Goal: Task Accomplishment & Management: Manage account settings

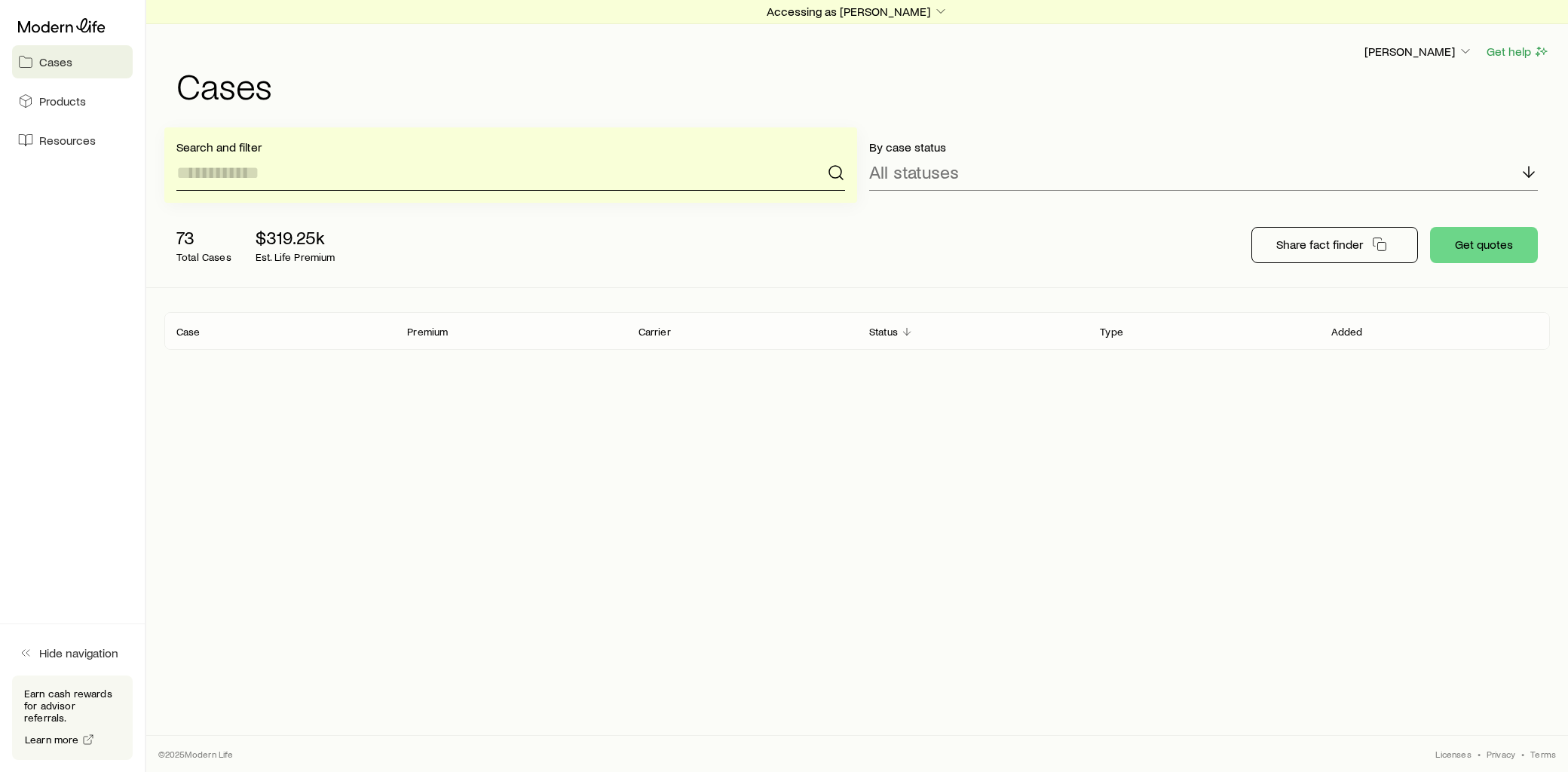
click at [305, 179] on input at bounding box center [510, 172] width 668 height 37
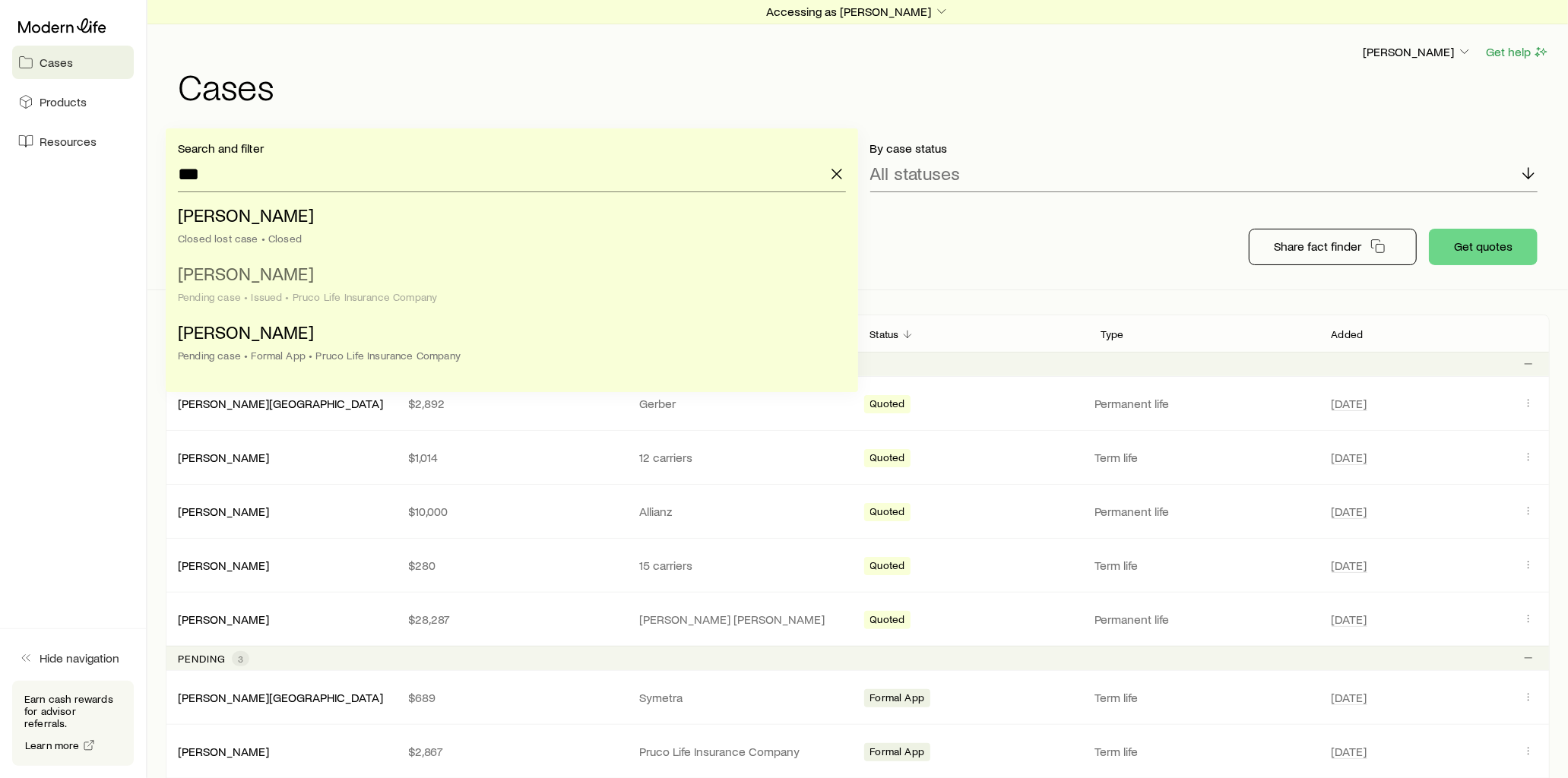
click at [270, 284] on span "[PERSON_NAME]" at bounding box center [246, 273] width 136 height 22
type input "**********"
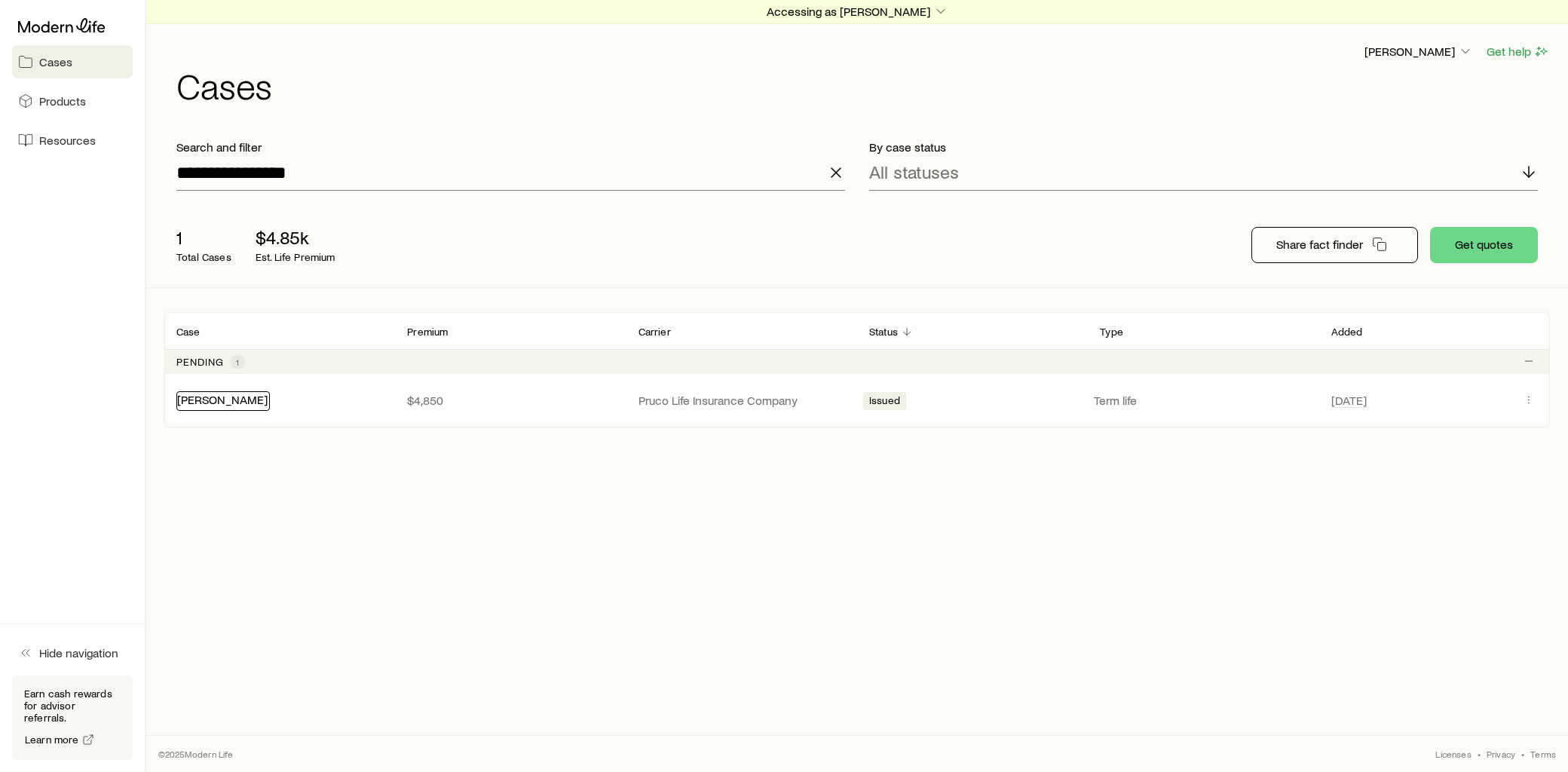
click at [215, 401] on link "[PERSON_NAME]" at bounding box center [222, 399] width 90 height 14
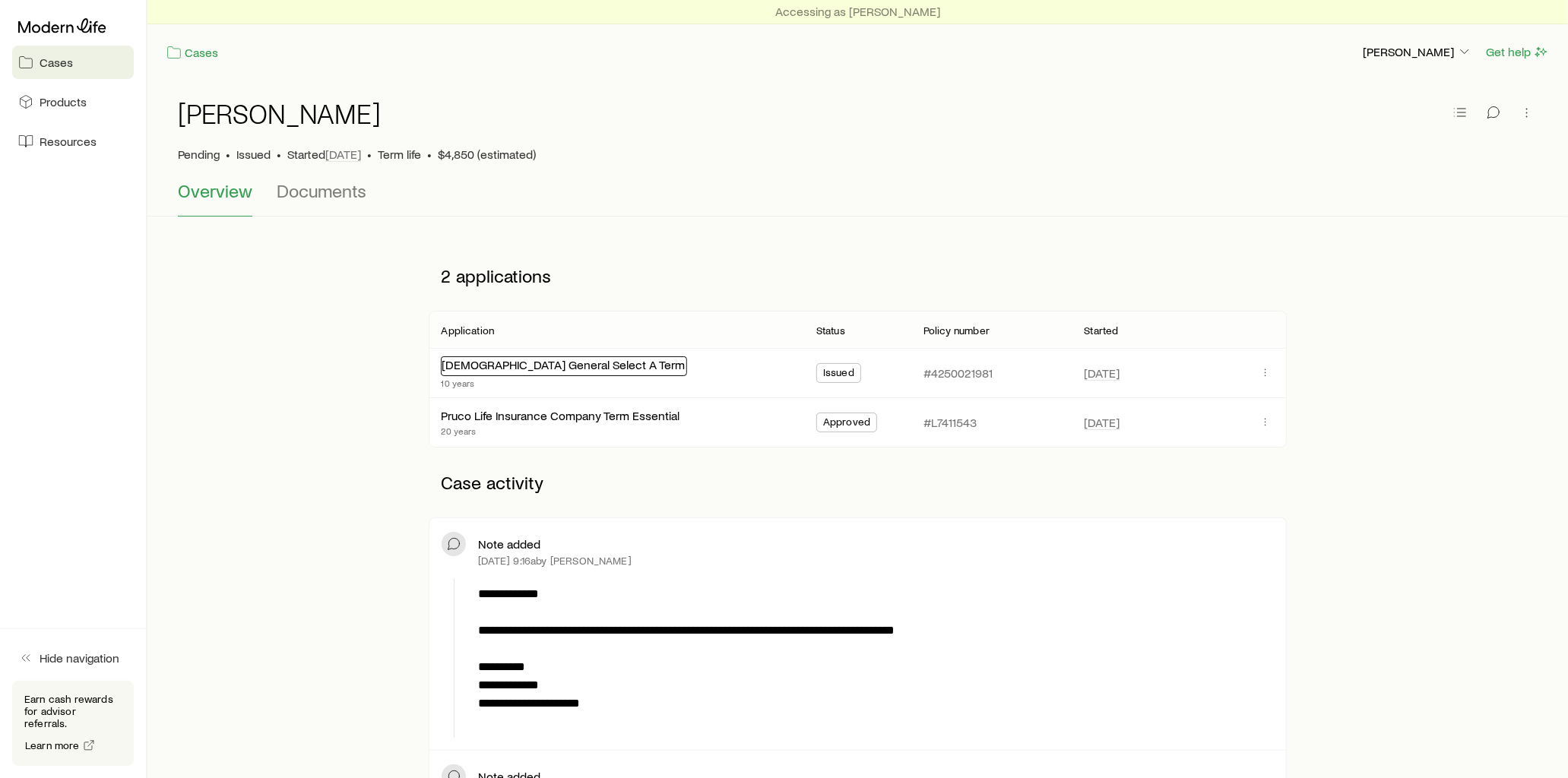
click at [535, 365] on link "[DEMOGRAPHIC_DATA] General Select A Term" at bounding box center [563, 364] width 243 height 14
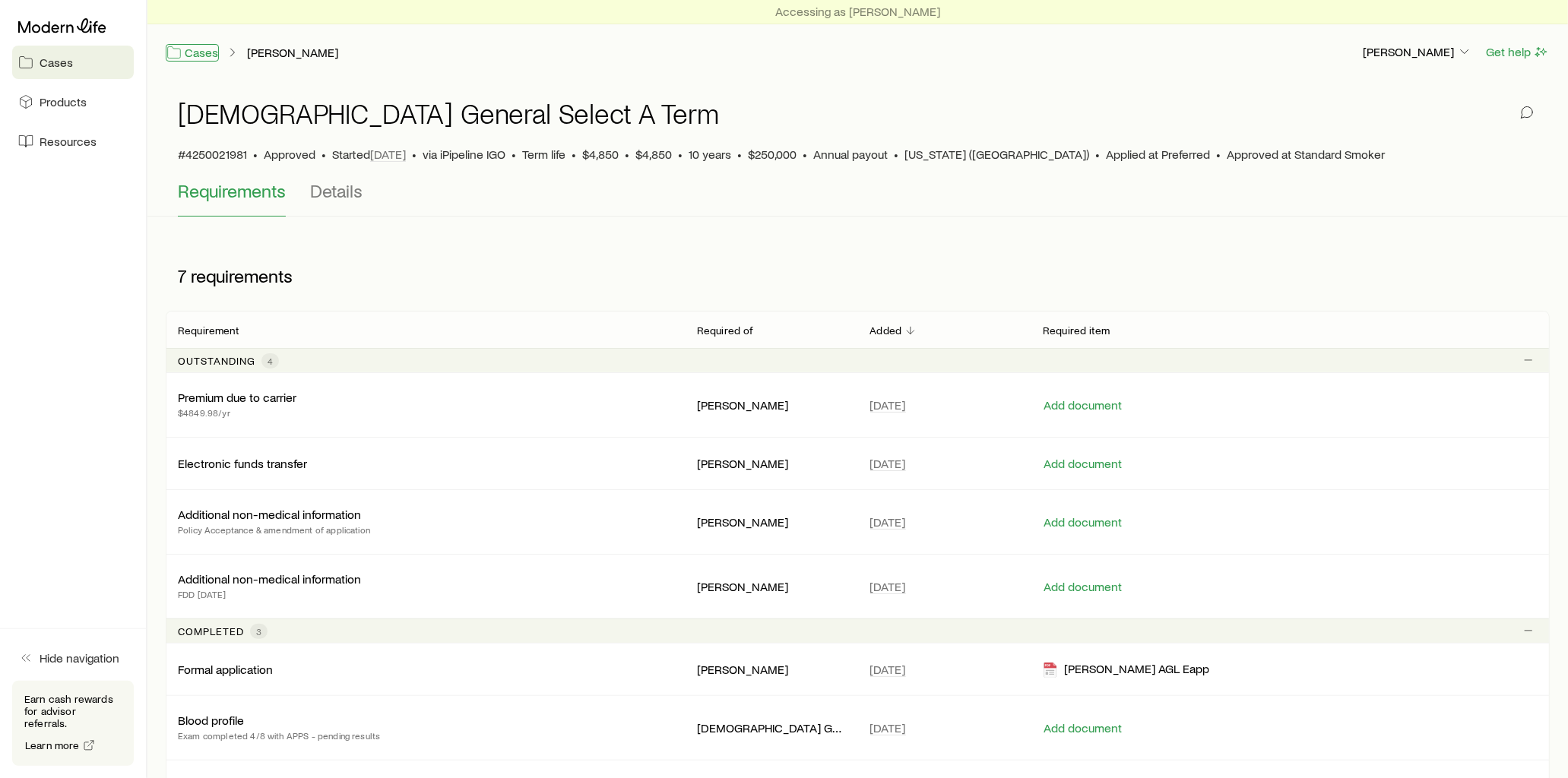
click at [203, 57] on link "Cases" at bounding box center [192, 52] width 53 height 17
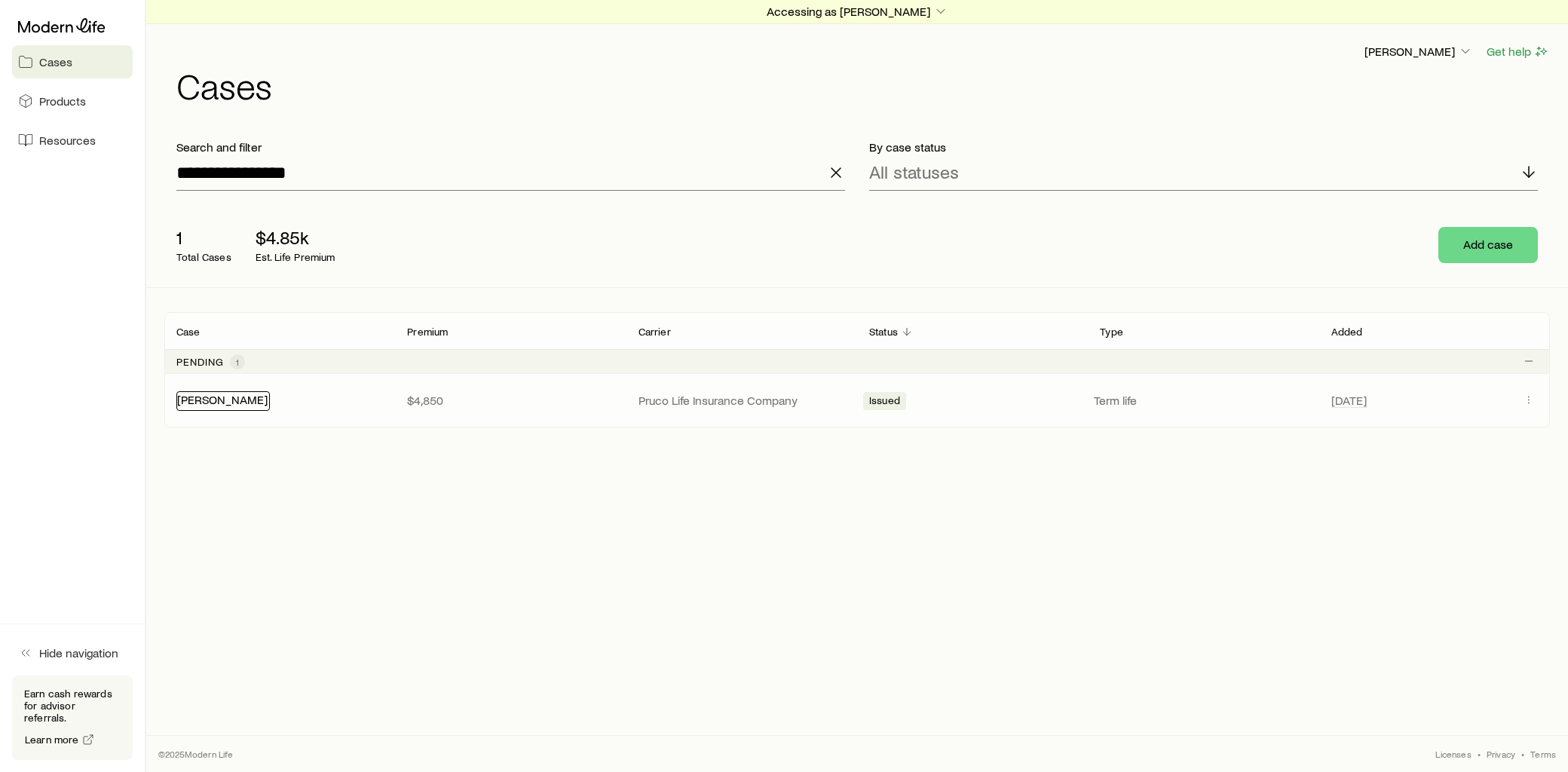
click at [198, 406] on link "[PERSON_NAME]" at bounding box center [222, 399] width 90 height 14
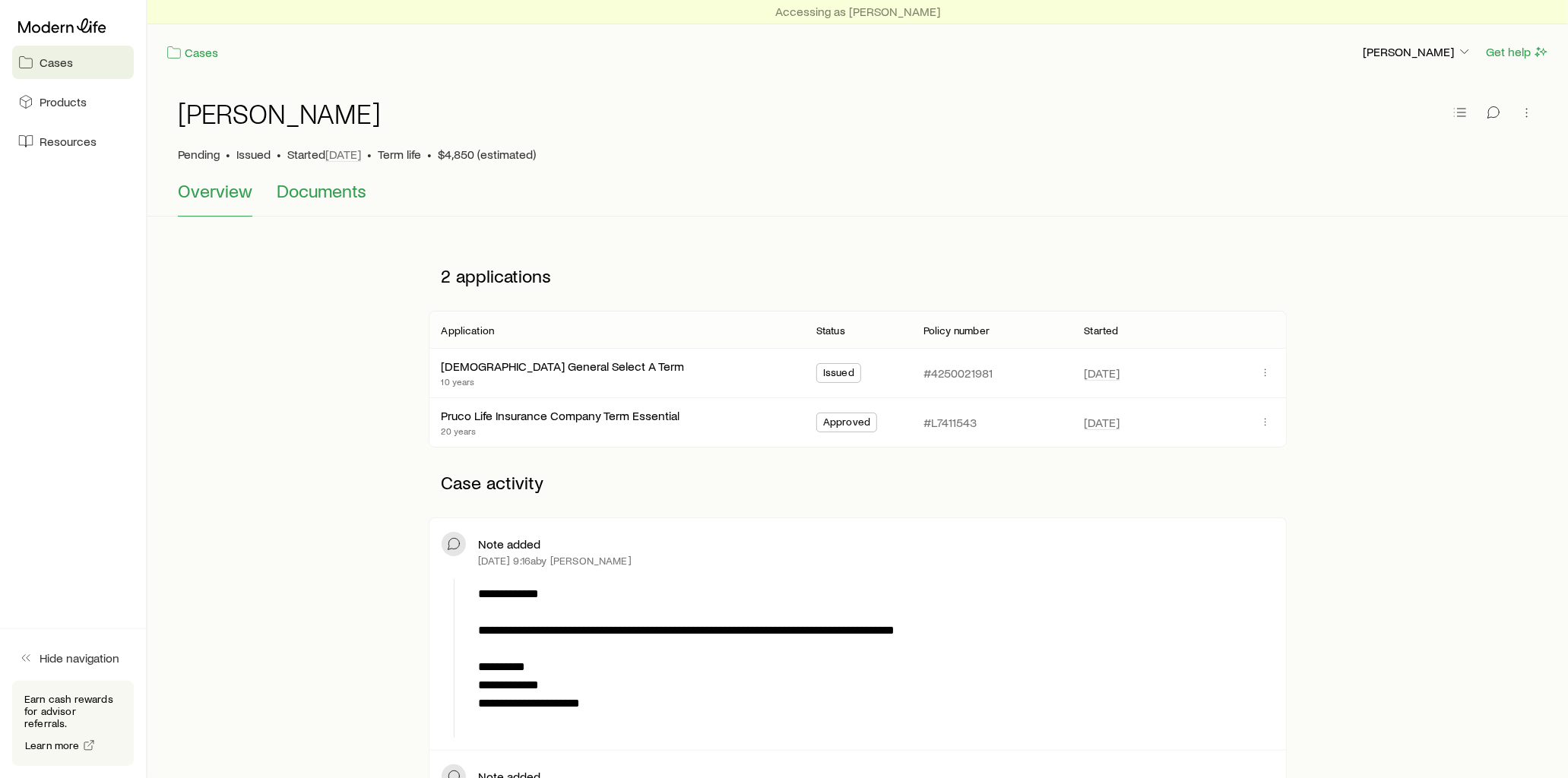
click at [344, 193] on span "Documents" at bounding box center [322, 191] width 90 height 22
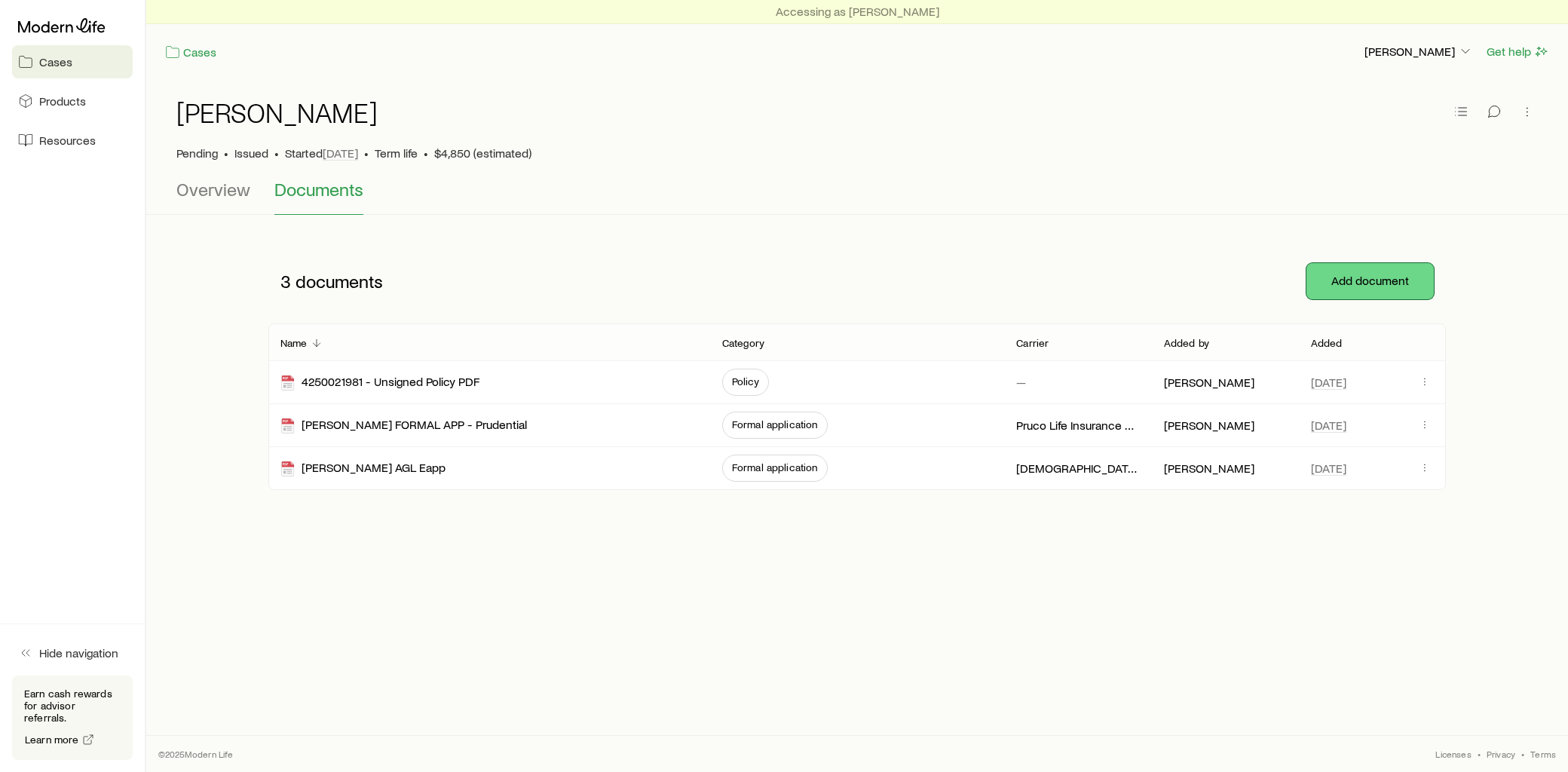
click at [1363, 286] on button "Add document" at bounding box center [1370, 281] width 128 height 37
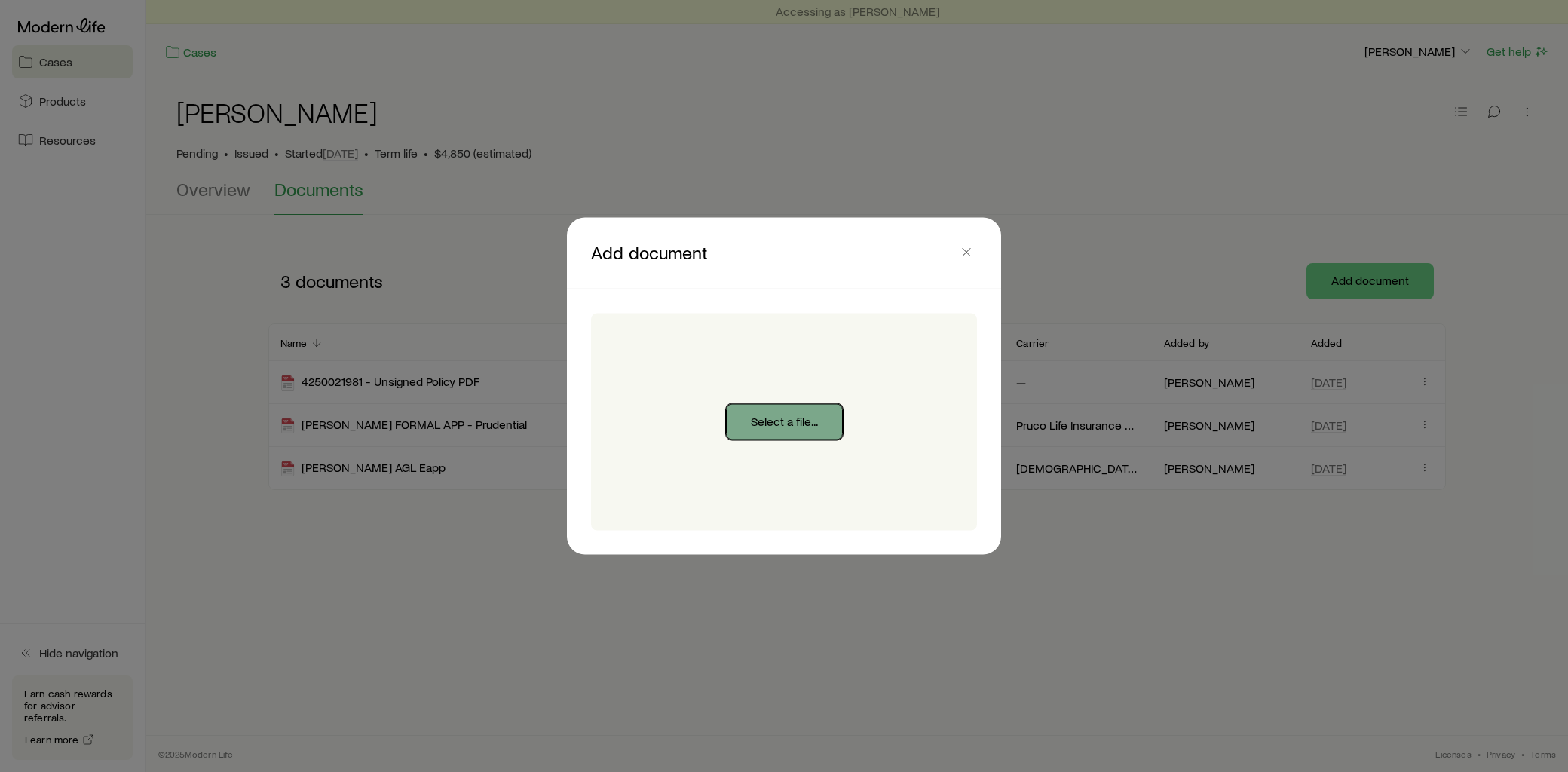
click at [800, 424] on button "Select a file..." at bounding box center [784, 422] width 117 height 37
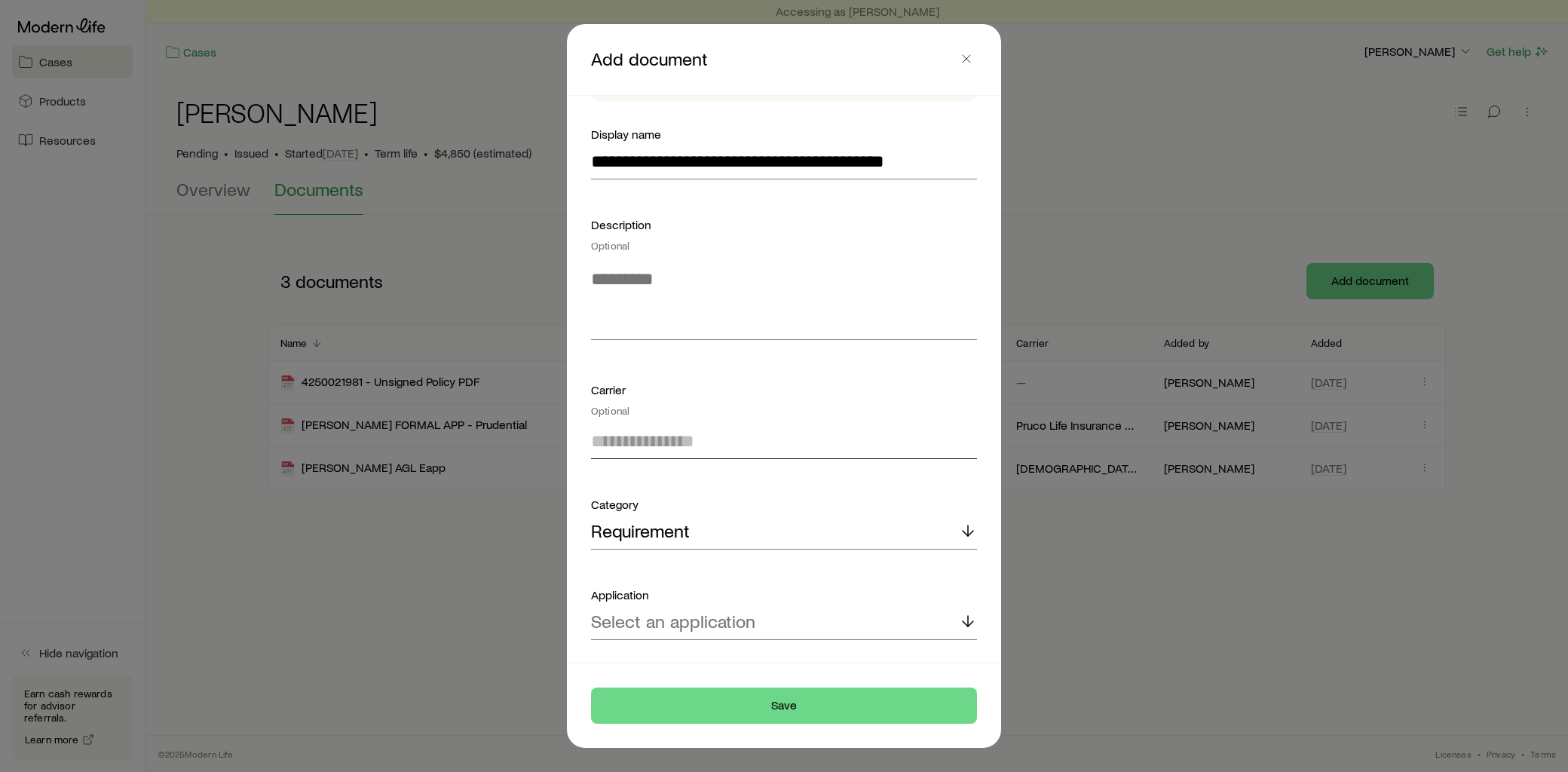
scroll to position [107, 0]
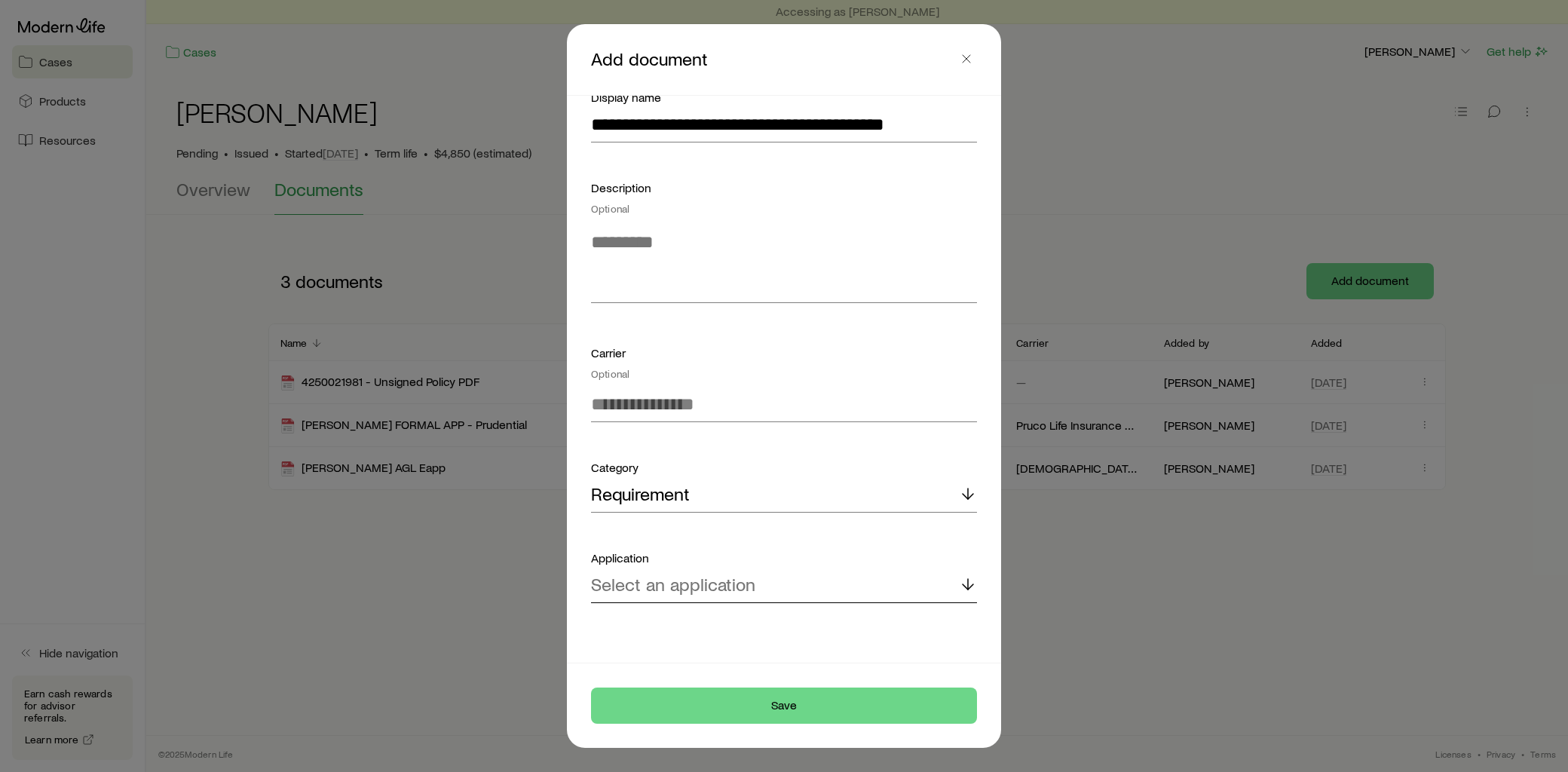
click at [783, 594] on div "Select an application" at bounding box center [784, 585] width 386 height 37
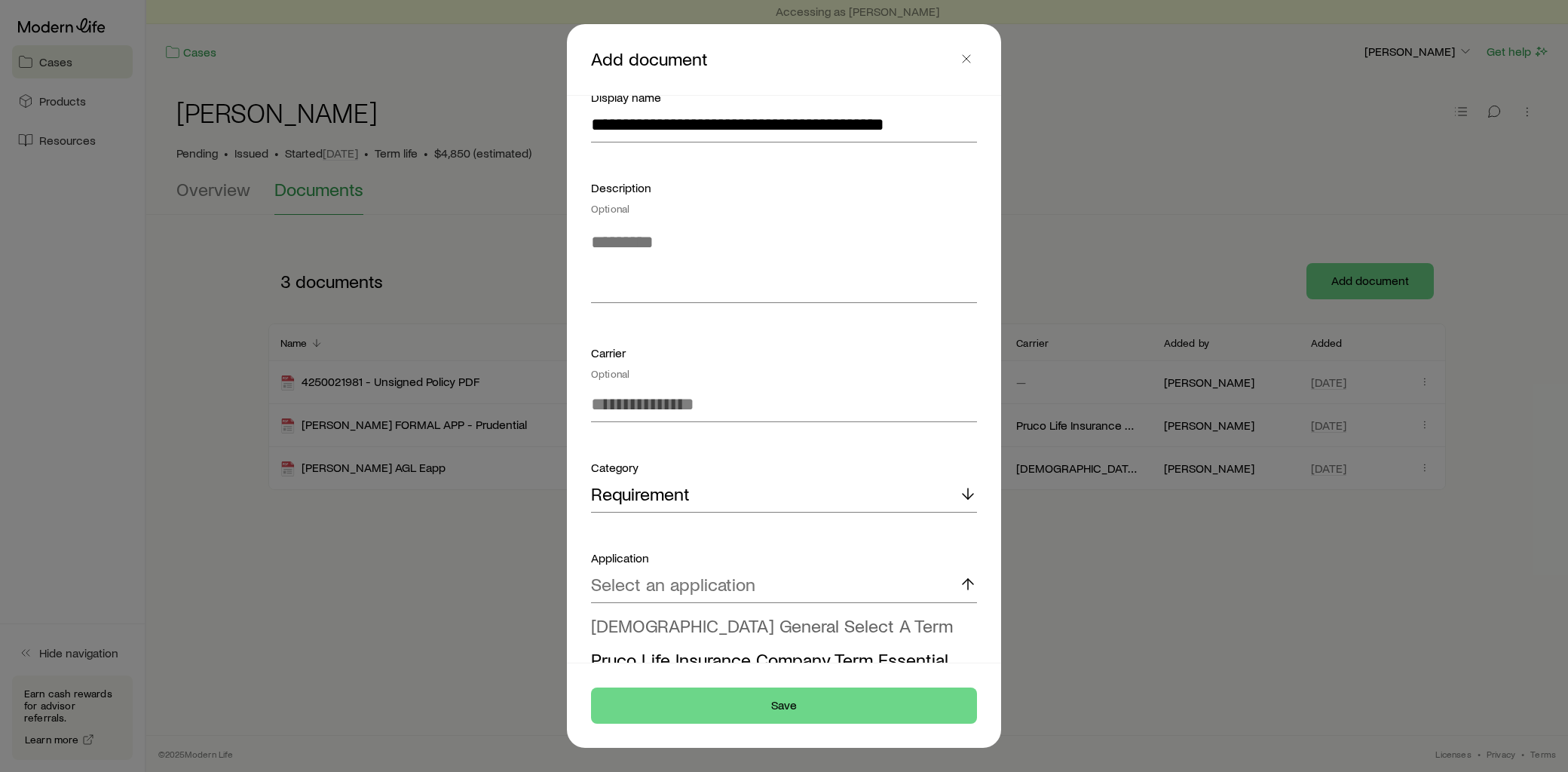
click at [787, 617] on span "[DEMOGRAPHIC_DATA] General Select A Term" at bounding box center [772, 626] width 362 height 22
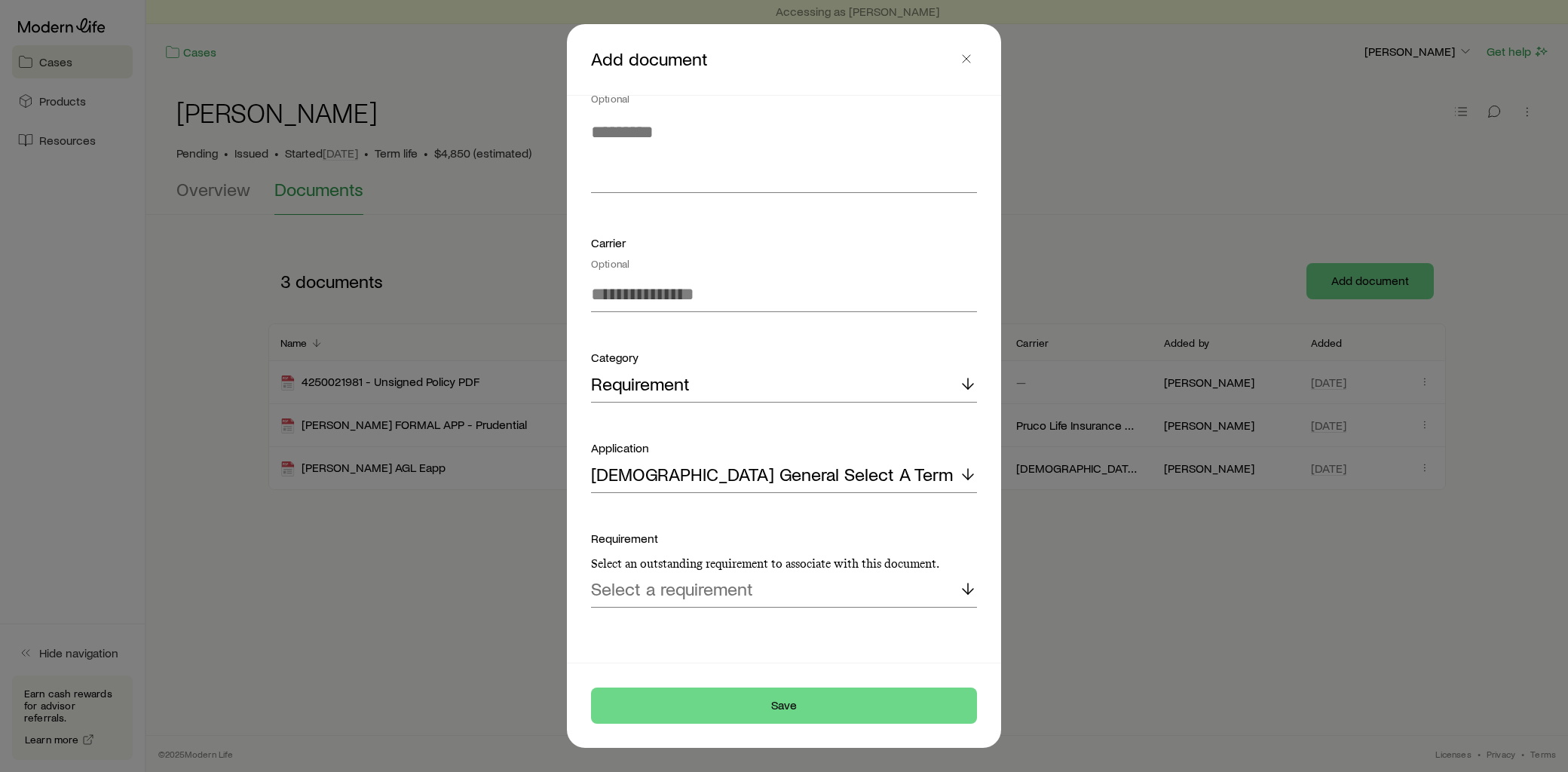
scroll to position [221, 0]
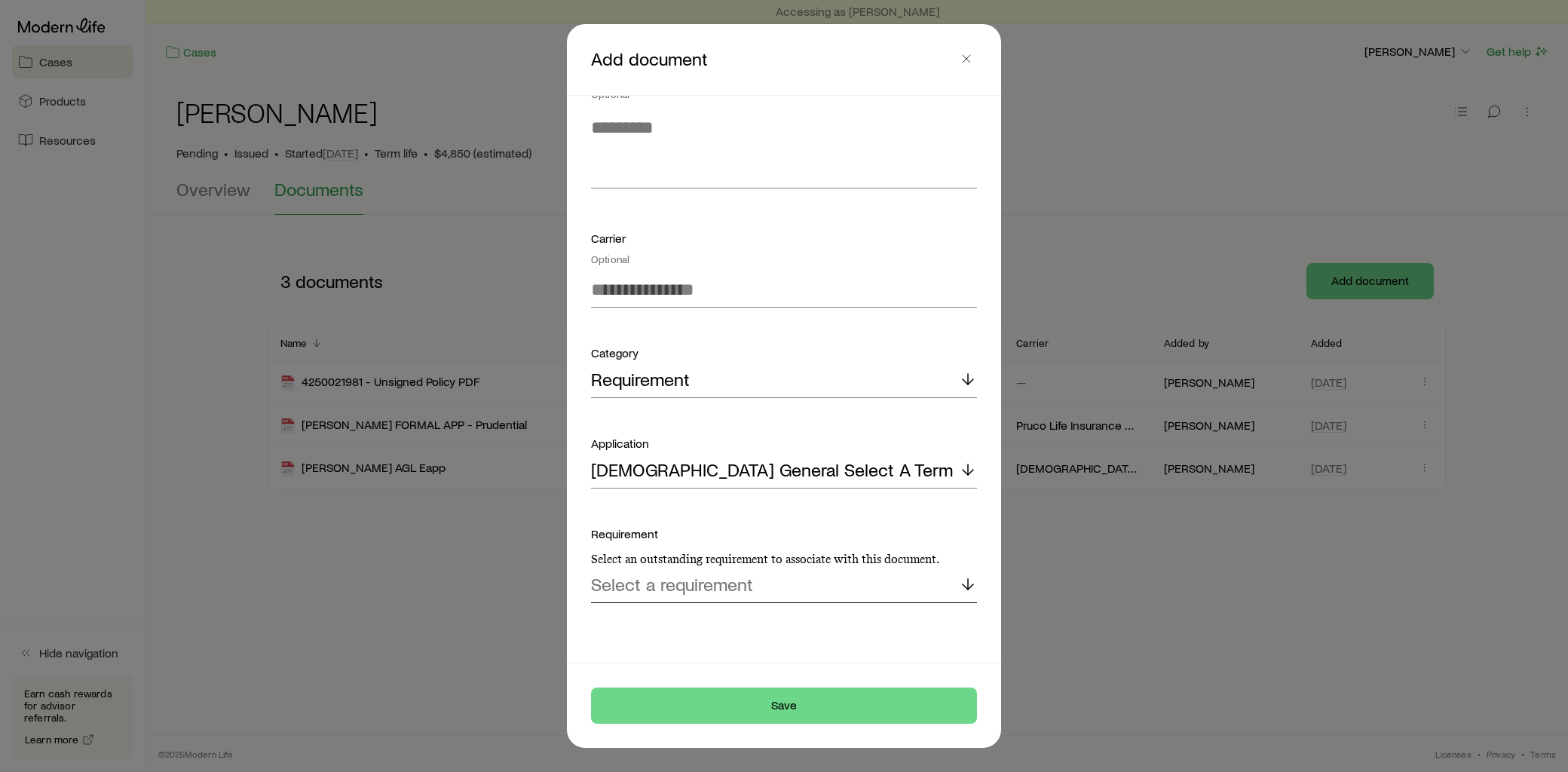
click at [765, 574] on div "Select a requirement" at bounding box center [784, 585] width 386 height 37
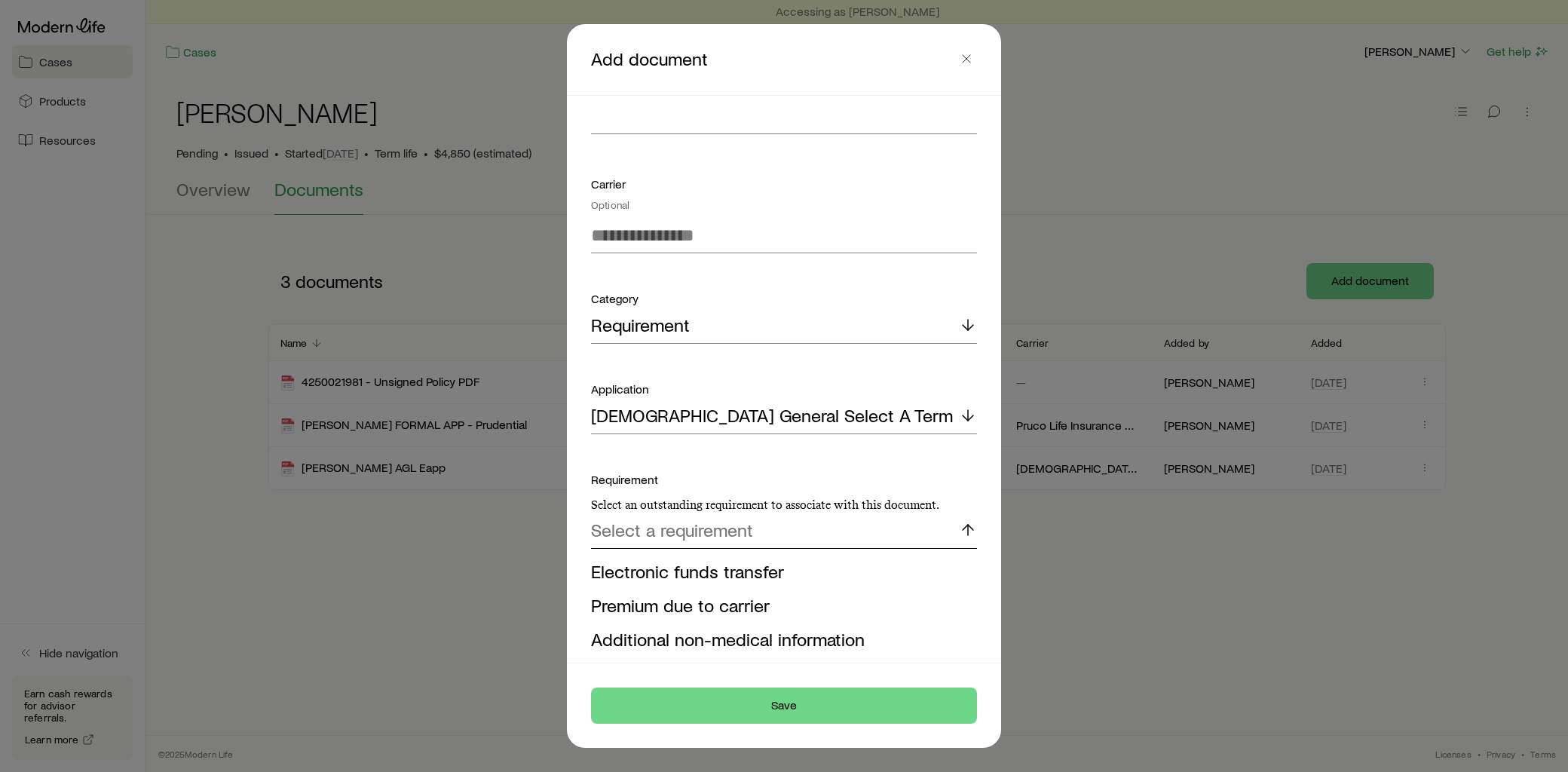
scroll to position [305, 0]
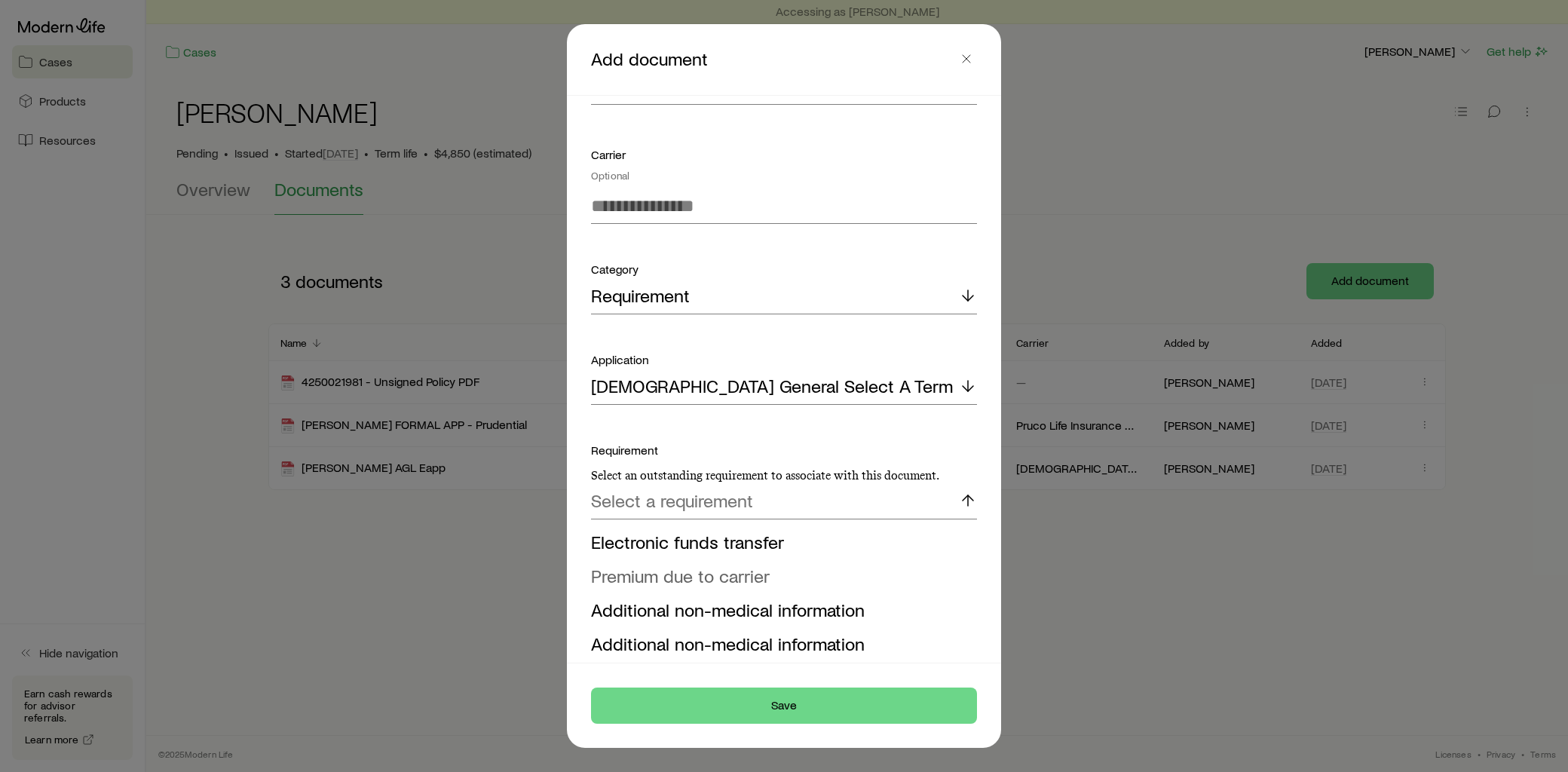
click at [725, 578] on span "Premium due to carrier" at bounding box center [680, 576] width 178 height 22
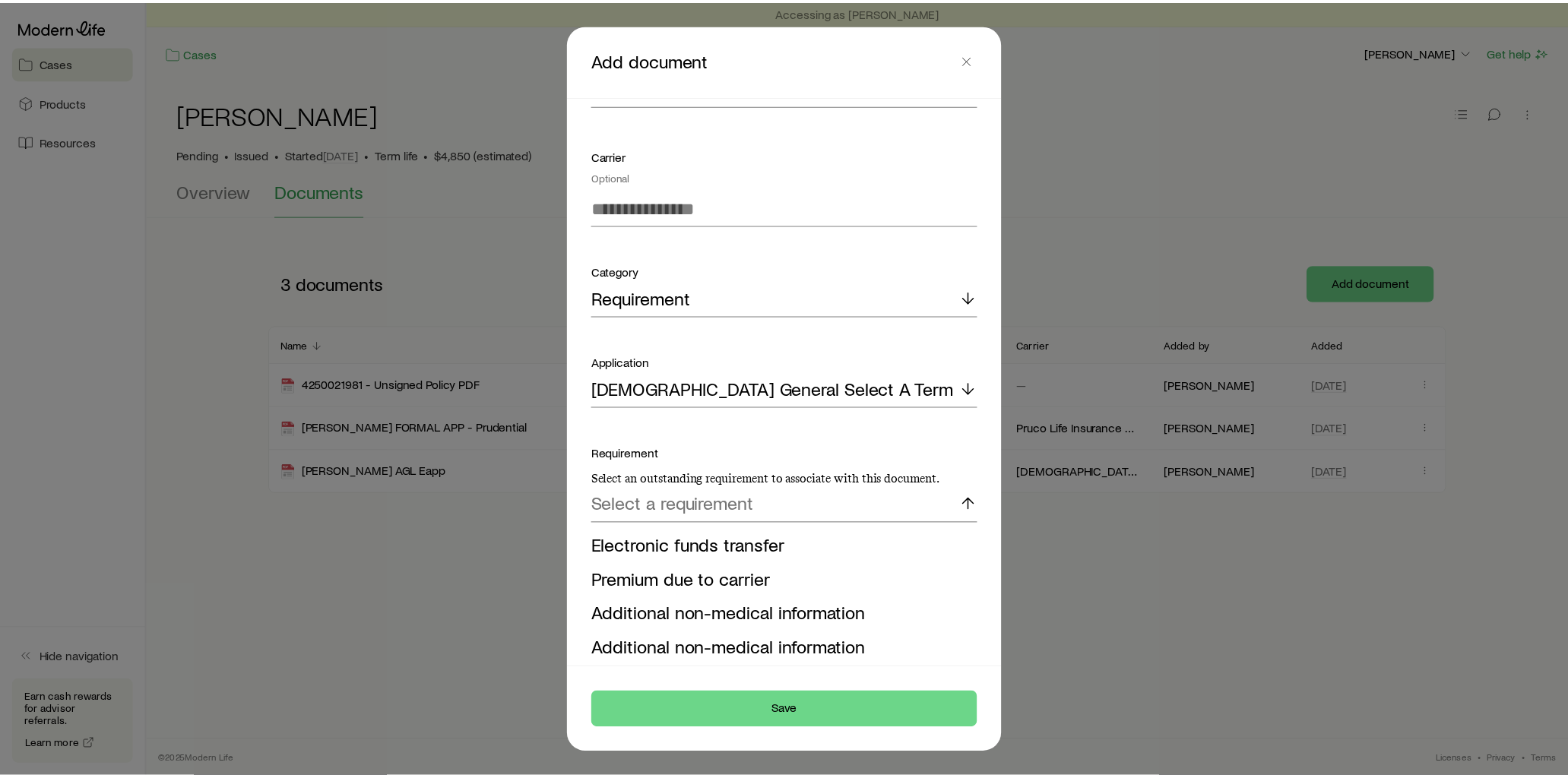
scroll to position [223, 0]
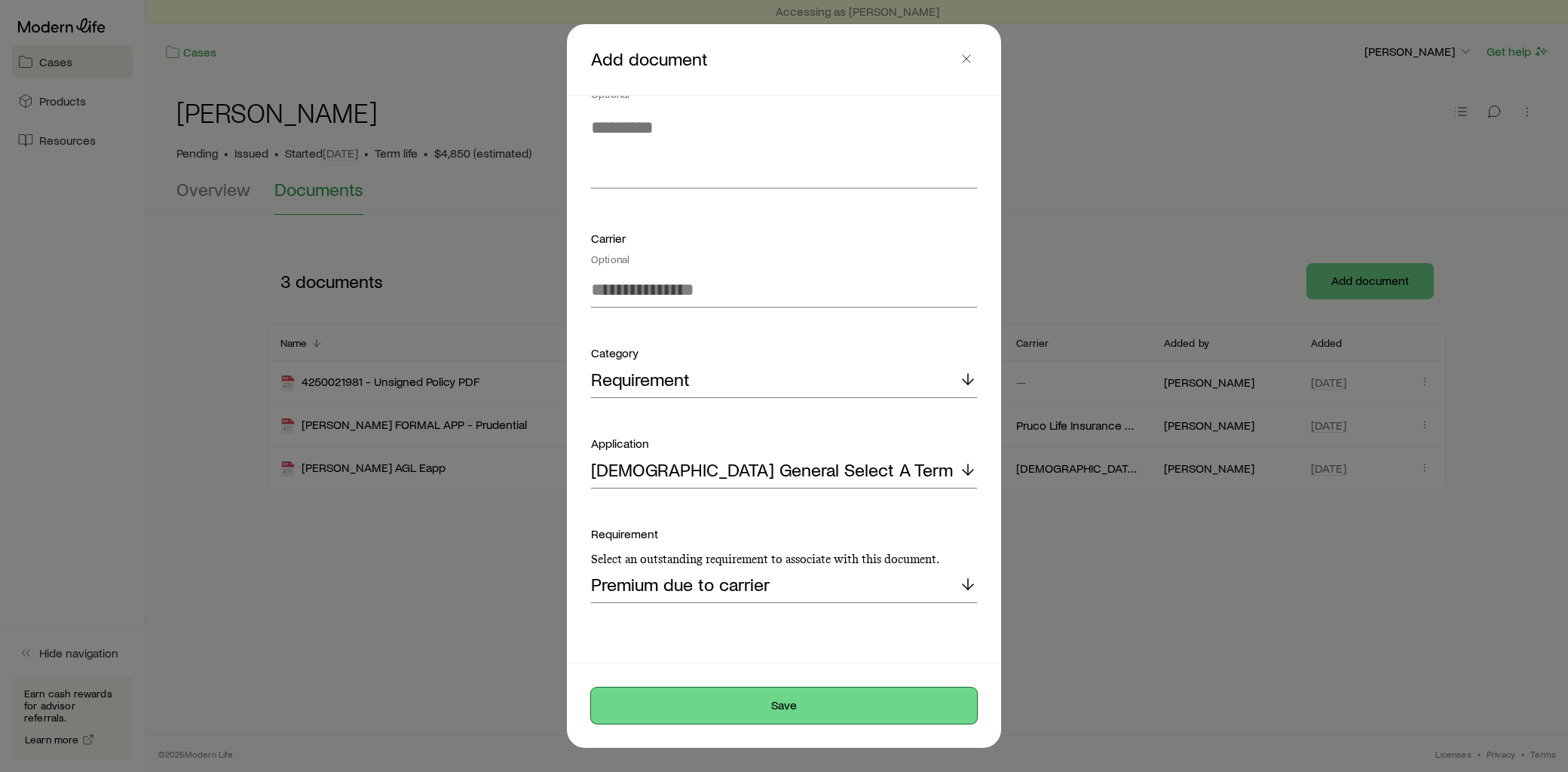
click at [767, 703] on button "Save" at bounding box center [784, 706] width 386 height 37
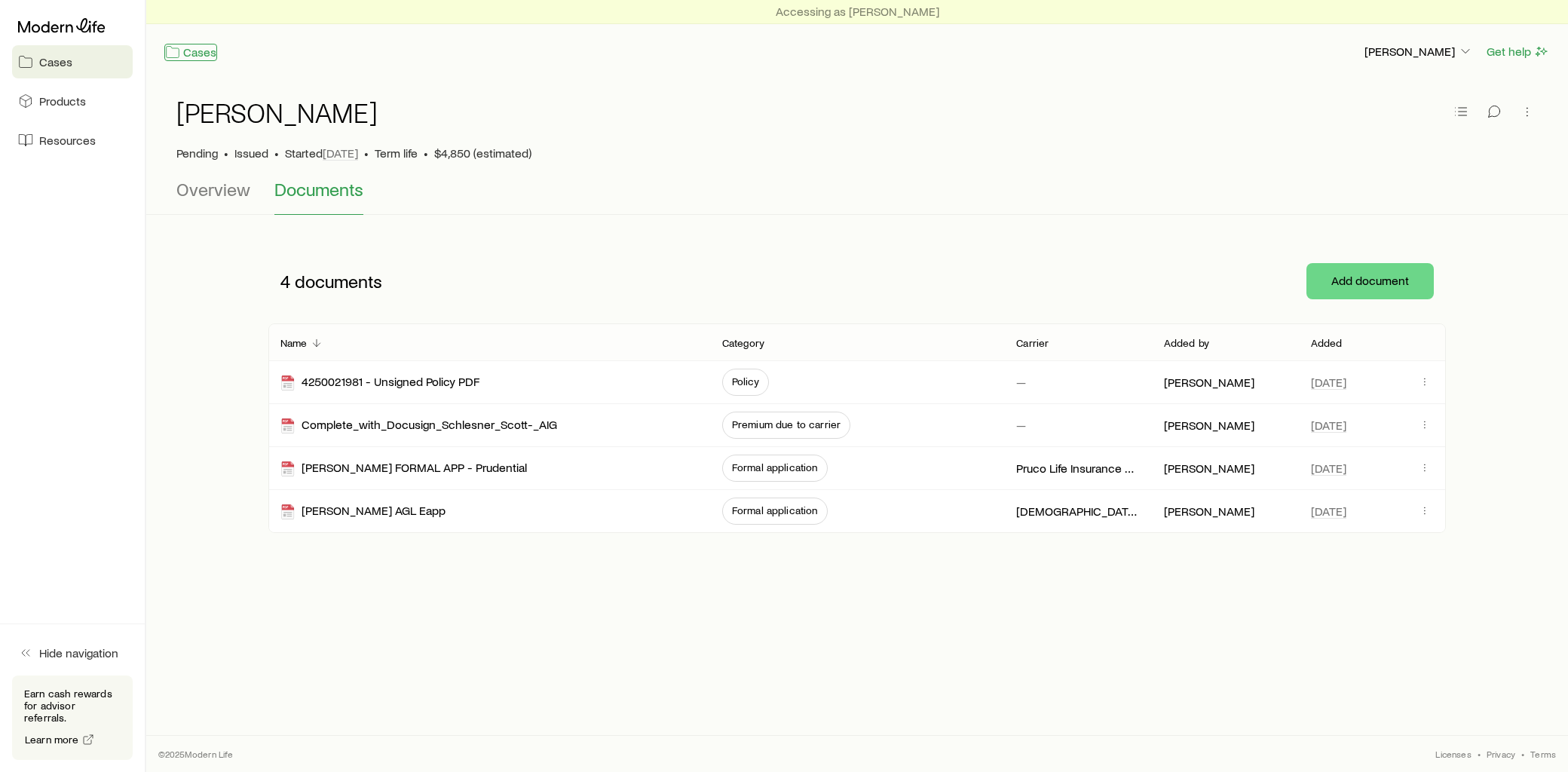
click at [182, 48] on link "Cases" at bounding box center [190, 52] width 53 height 17
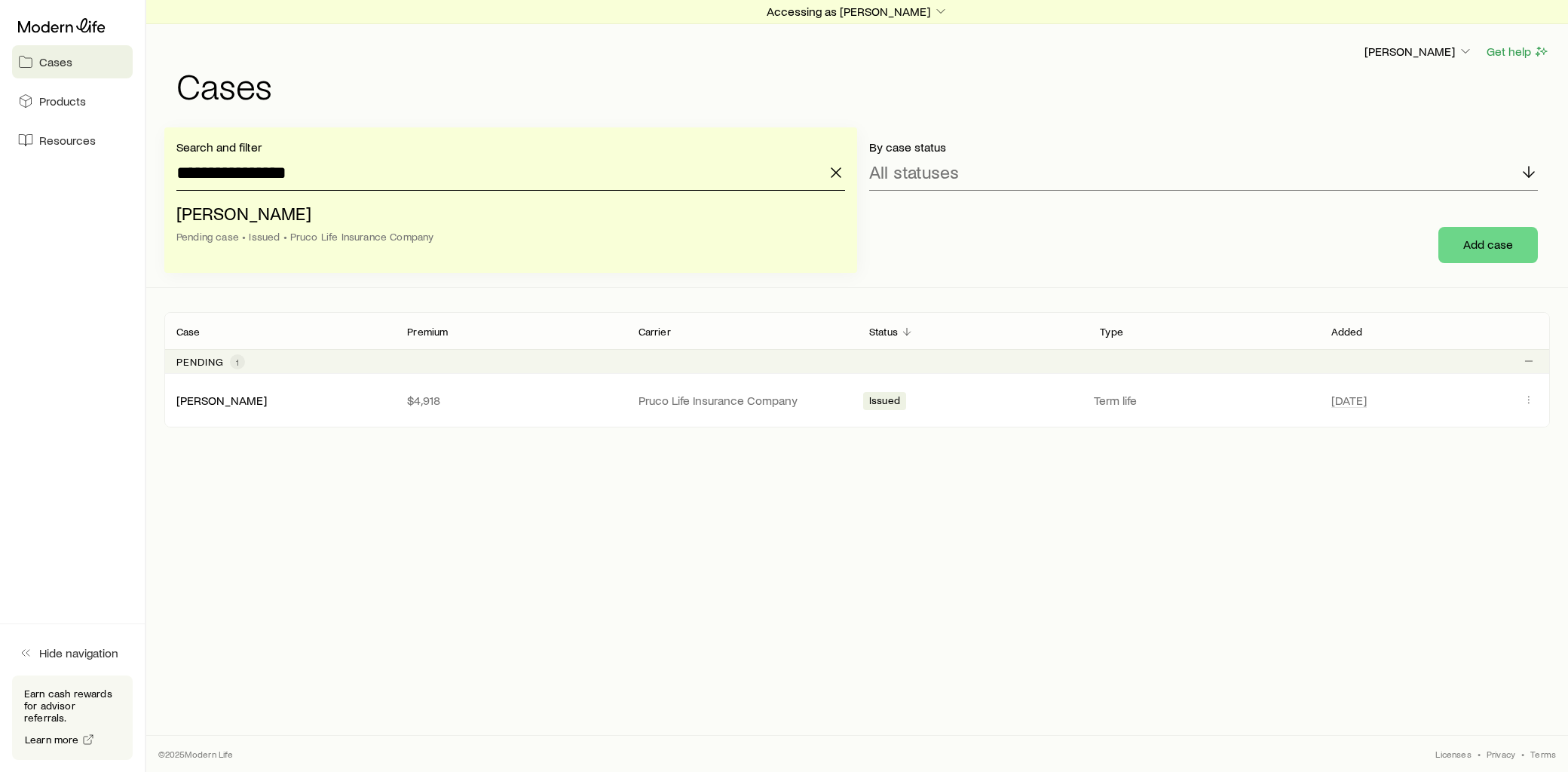
drag, startPoint x: 322, startPoint y: 175, endPoint x: 141, endPoint y: 183, distance: 181.2
click at [141, 183] on div "**********" at bounding box center [784, 386] width 1568 height 772
click at [933, 13] on icon "button" at bounding box center [941, 11] width 15 height 15
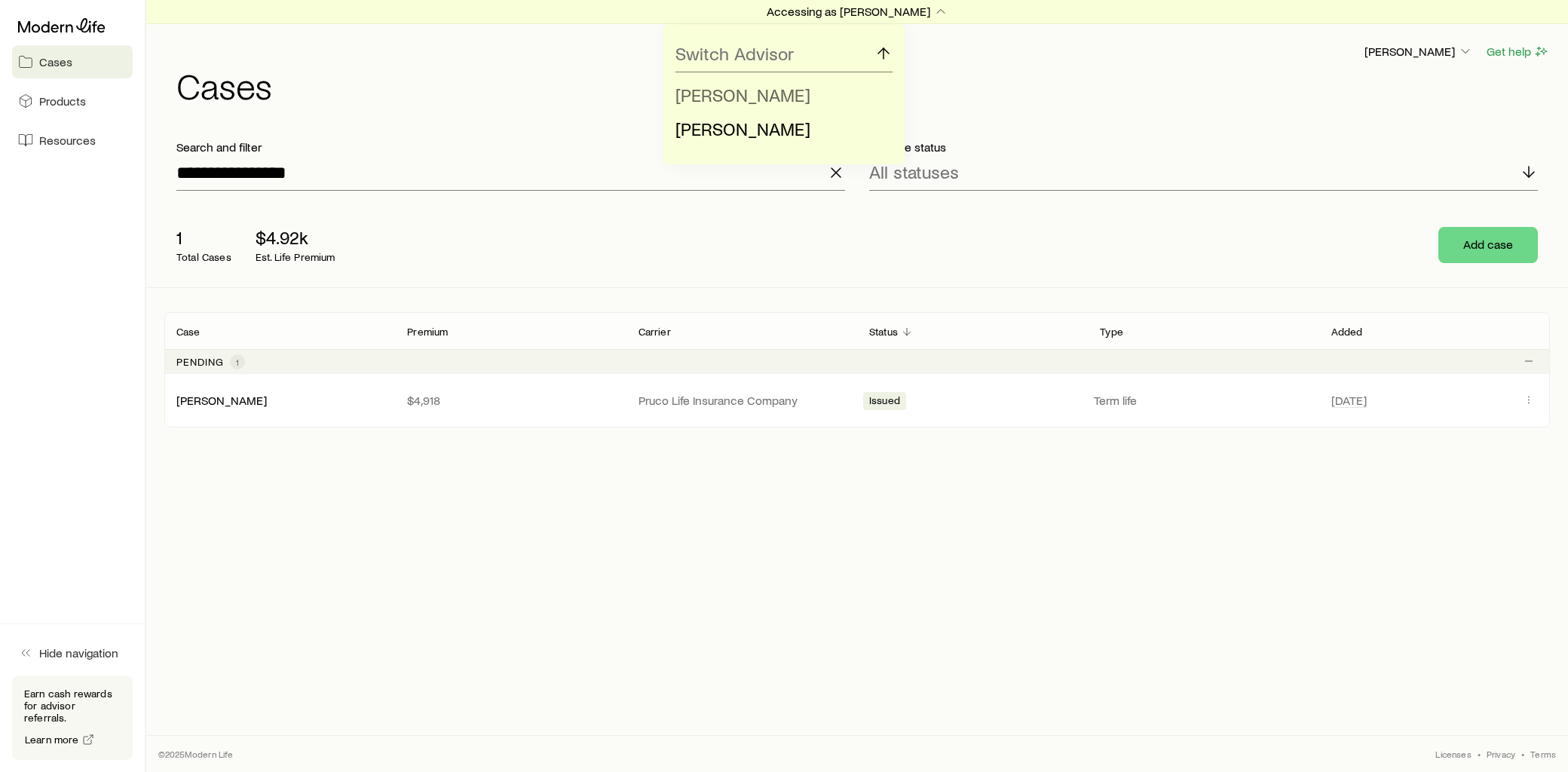
click at [771, 99] on span "[PERSON_NAME]" at bounding box center [743, 95] width 135 height 22
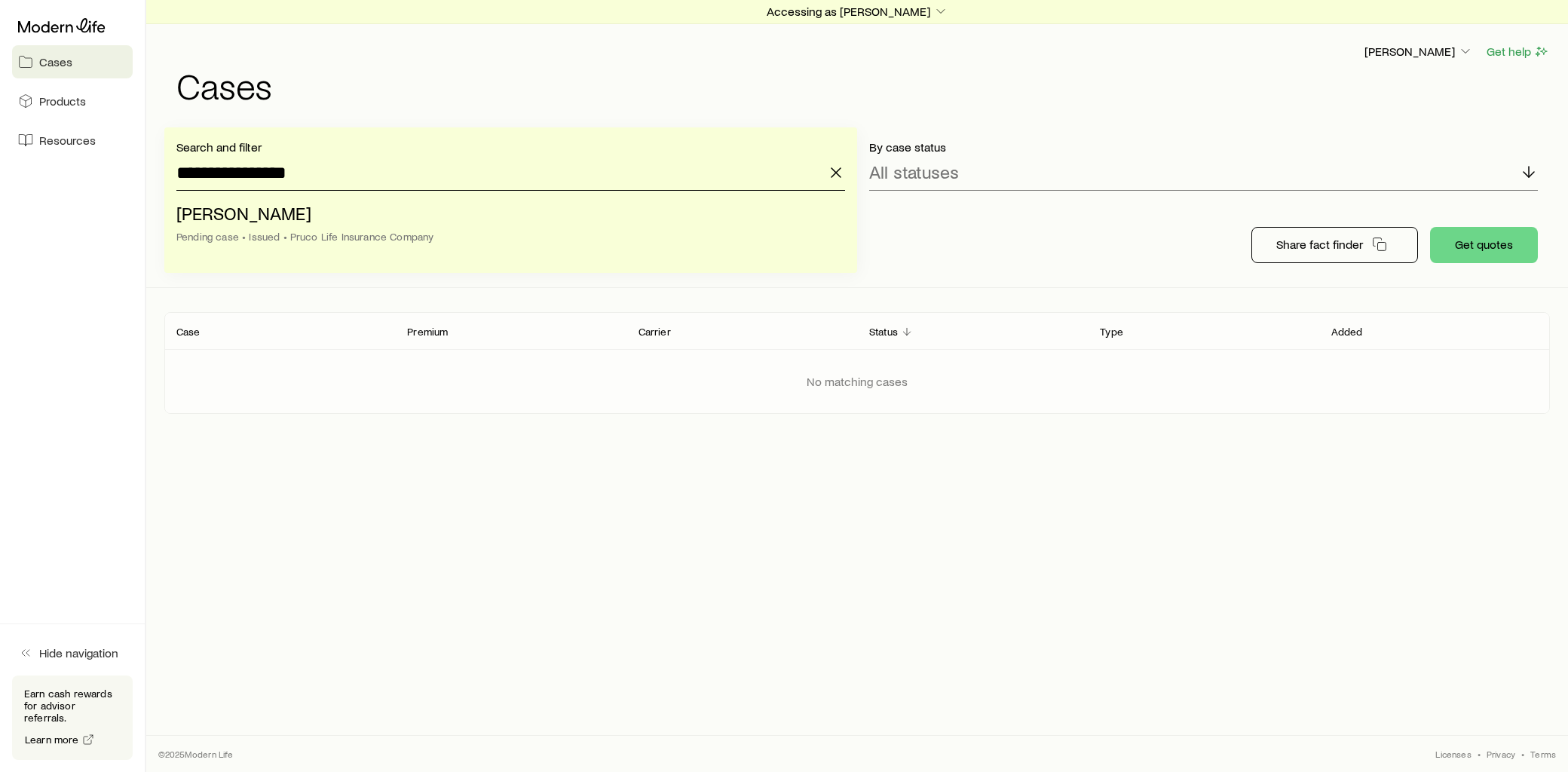
click at [333, 178] on input "**********" at bounding box center [510, 172] width 668 height 37
drag, startPoint x: 129, startPoint y: 183, endPoint x: 114, endPoint y: 185, distance: 15.1
click at [114, 185] on div "**********" at bounding box center [784, 386] width 1568 height 772
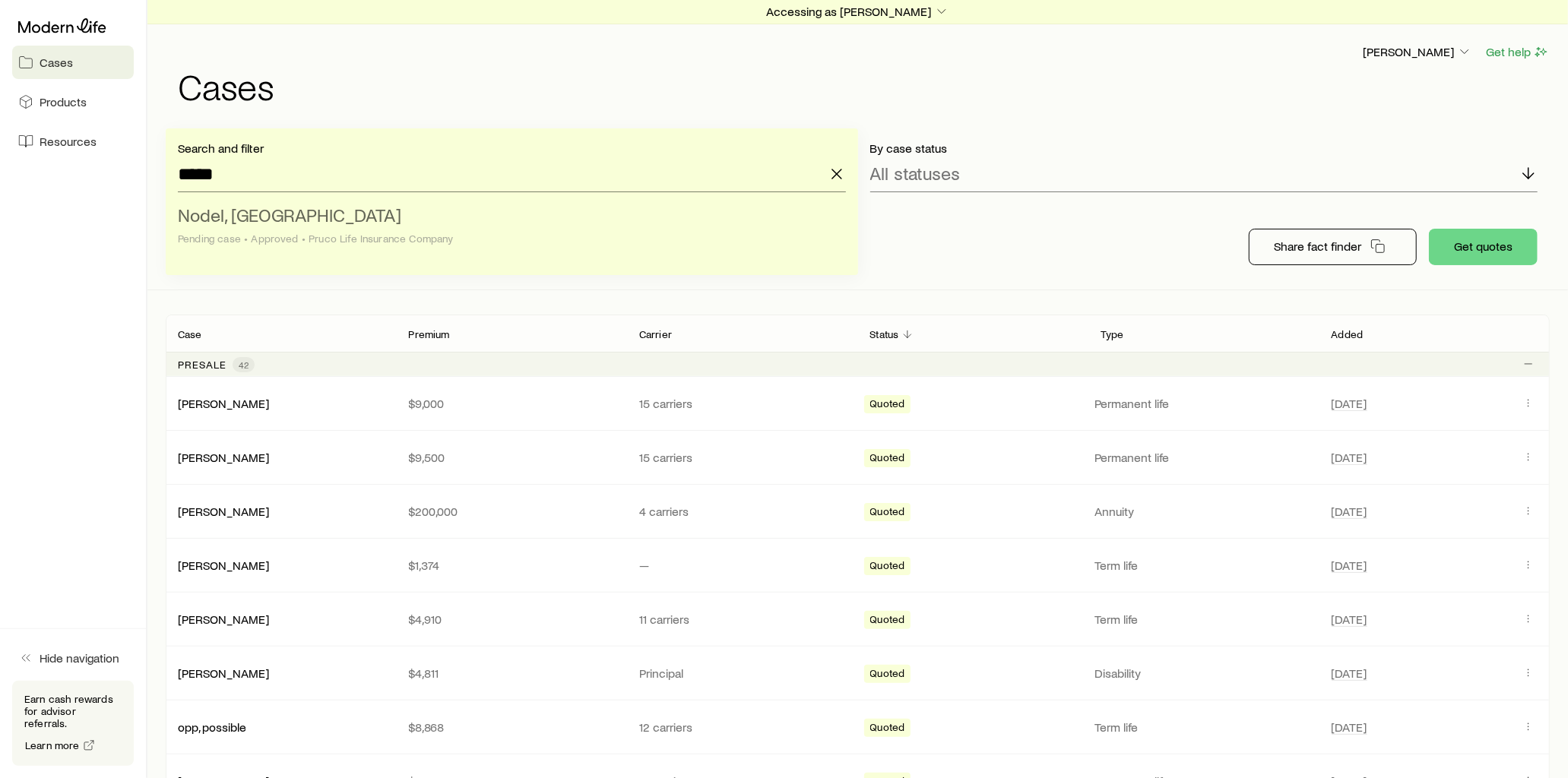
click at [262, 214] on span "Nodel, [GEOGRAPHIC_DATA]" at bounding box center [290, 214] width 223 height 22
type input "**********"
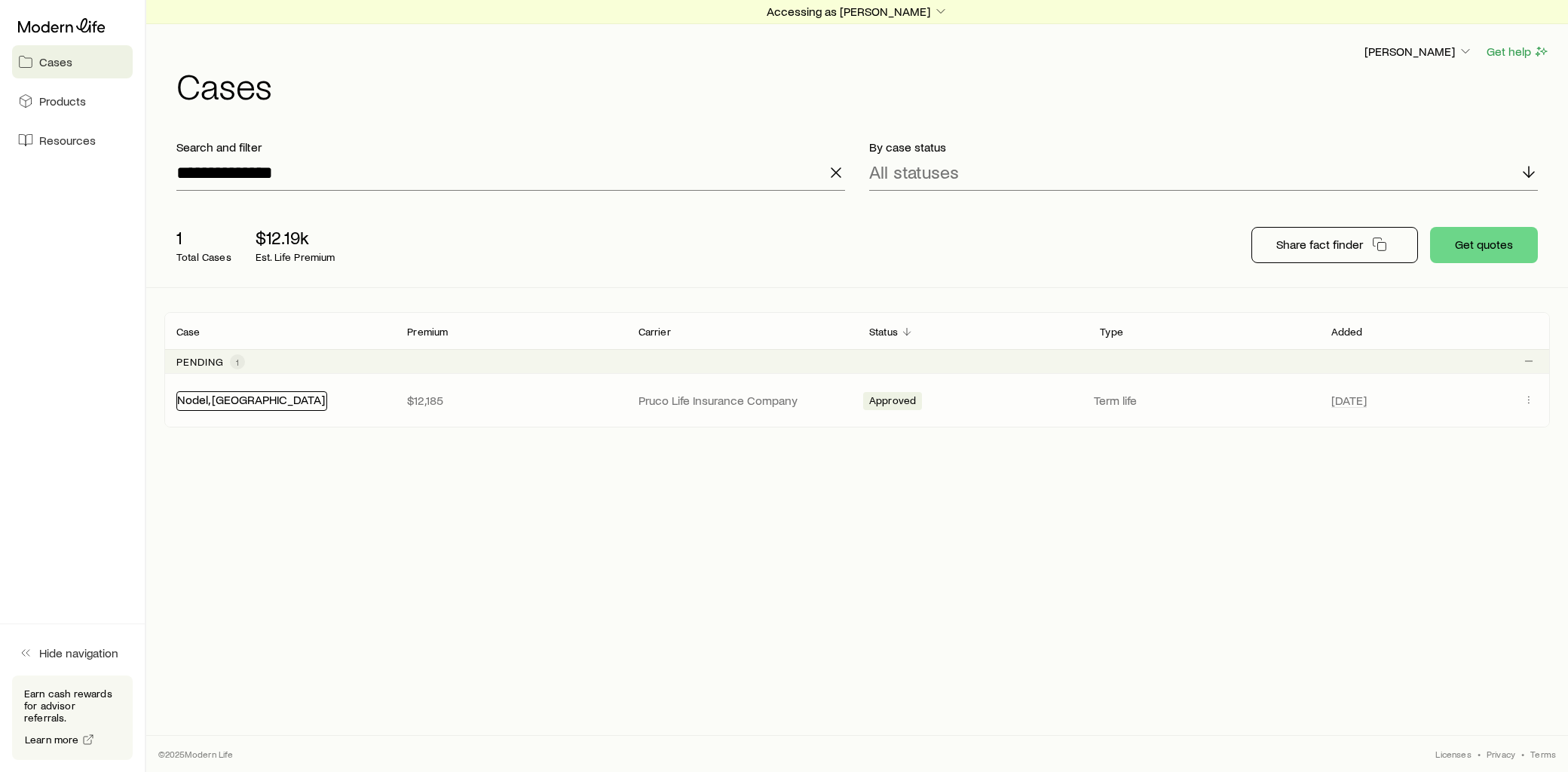
click at [236, 401] on link "Nodel, [GEOGRAPHIC_DATA]" at bounding box center [252, 399] width 148 height 14
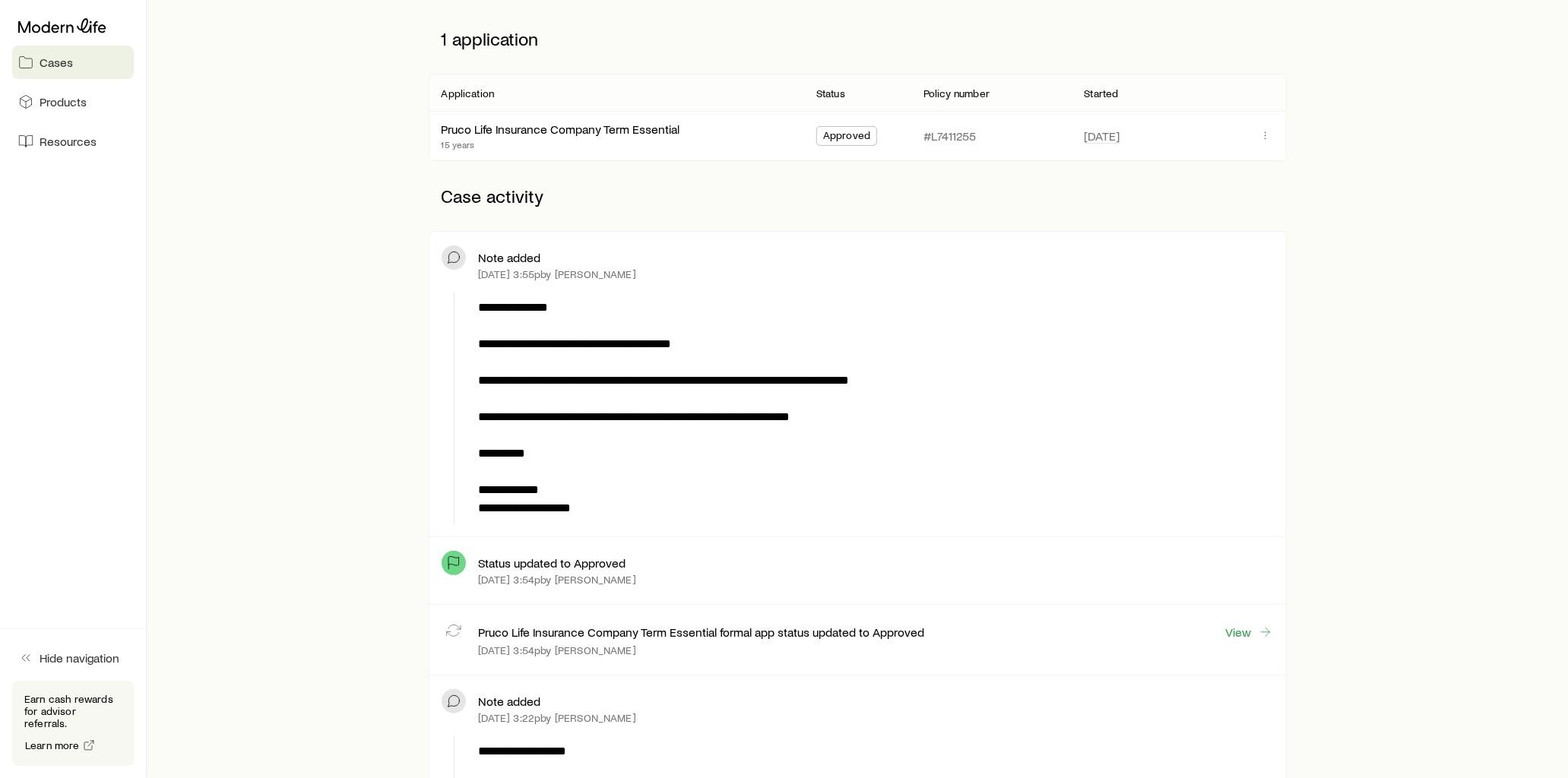
scroll to position [253, 0]
